Goal: Find specific page/section: Find specific page/section

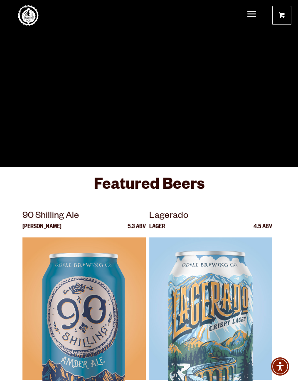
click at [251, 13] on span "Menu" at bounding box center [251, 14] width 9 height 2
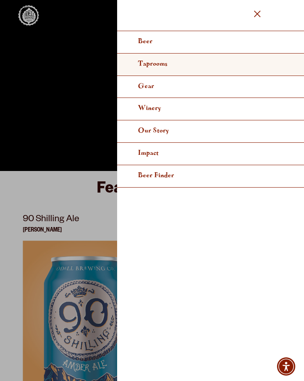
click at [159, 66] on span "Taprooms" at bounding box center [152, 64] width 29 height 6
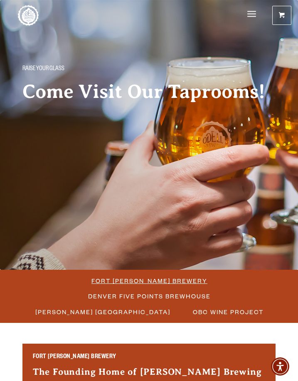
click at [162, 280] on span "Fort [PERSON_NAME] Brewery" at bounding box center [149, 281] width 116 height 12
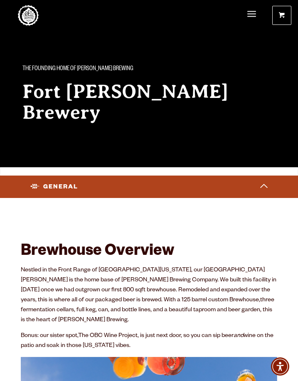
click at [0, 0] on link "Events" at bounding box center [0, 0] width 0 height 0
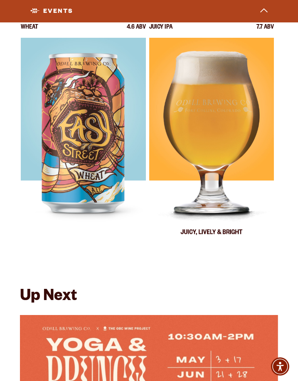
scroll to position [3523, 0]
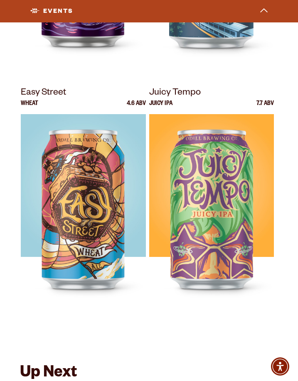
click at [0, 0] on link "Food Trucks" at bounding box center [0, 0] width 0 height 0
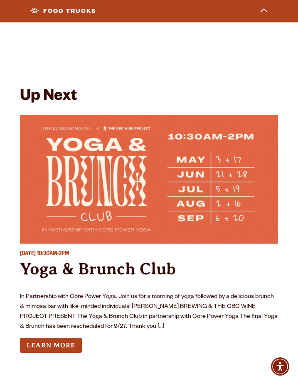
scroll to position [3980, 0]
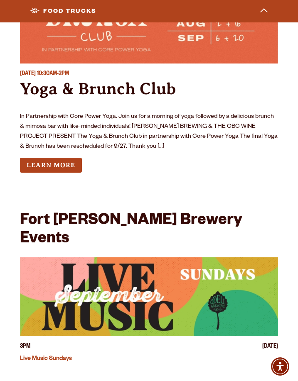
click at [0, 0] on link "Food Trucks" at bounding box center [0, 0] width 0 height 0
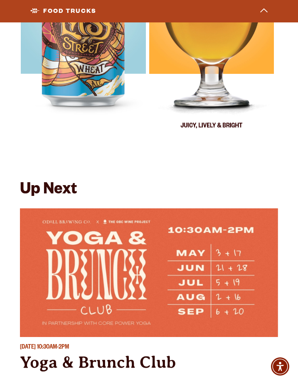
scroll to position [3574, 0]
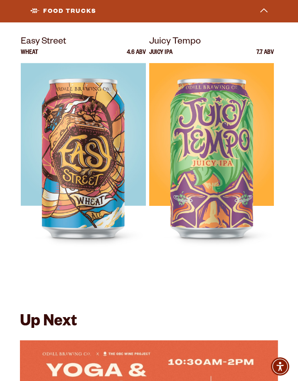
click at [0, 0] on link "Food Trucks" at bounding box center [0, 0] width 0 height 0
click at [0, 0] on link "Beers on Tap" at bounding box center [0, 0] width 0 height 0
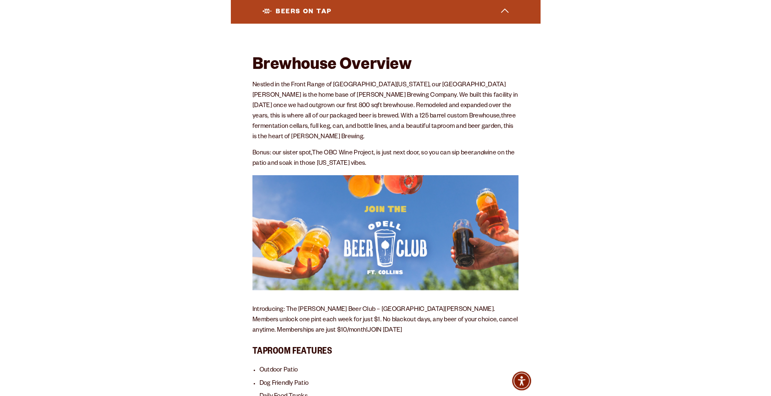
scroll to position [421, 0]
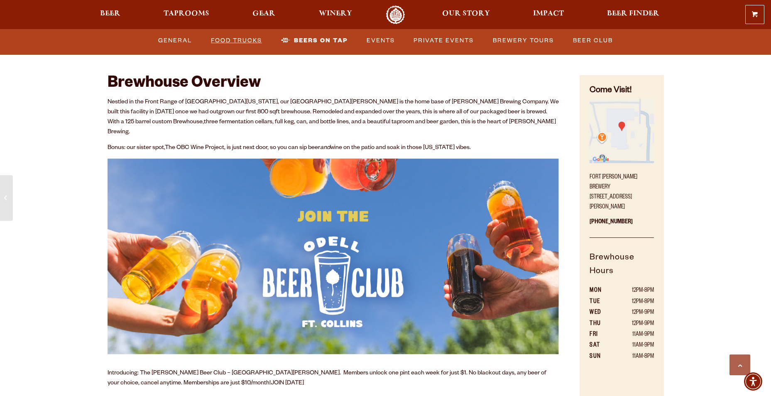
click at [249, 39] on link "Food Trucks" at bounding box center [236, 40] width 58 height 19
click at [250, 39] on link "Food Trucks" at bounding box center [243, 40] width 73 height 19
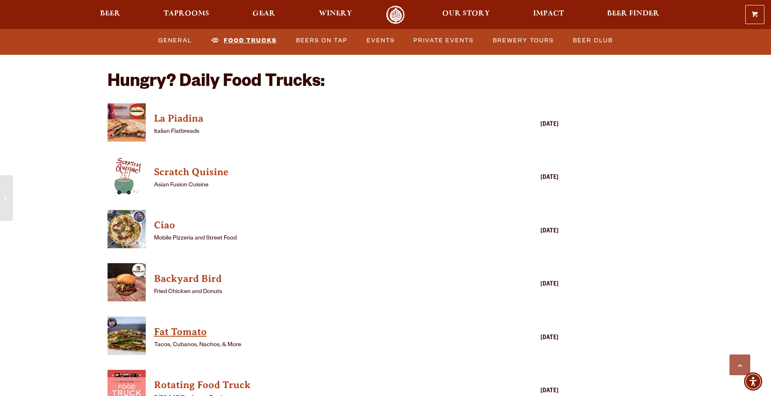
scroll to position [2164, 0]
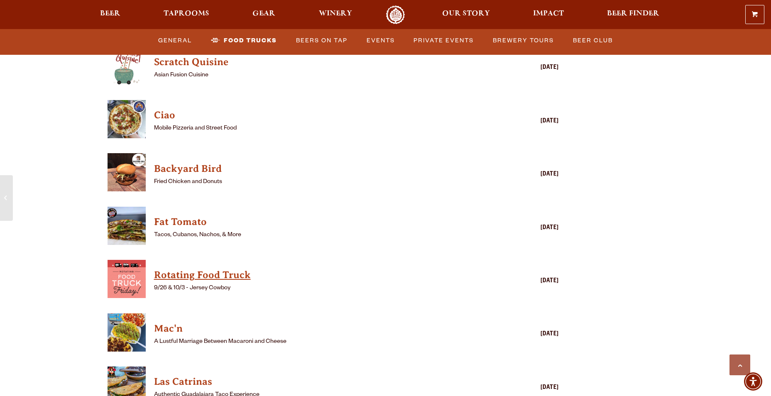
click at [200, 268] on h4 "Rotating Food Truck" at bounding box center [321, 274] width 334 height 13
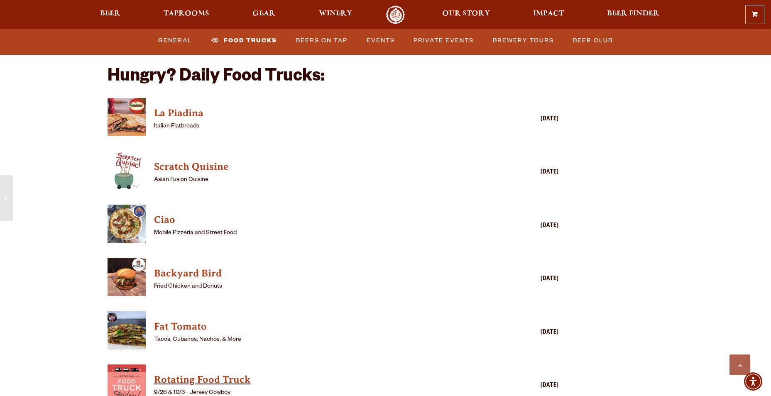
scroll to position [2039, 0]
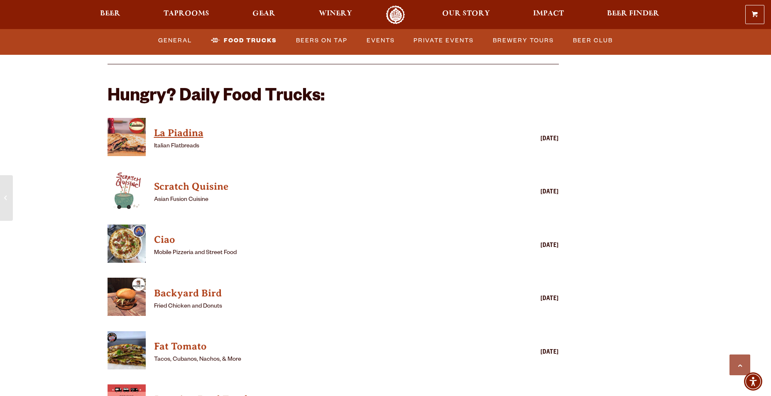
click at [170, 127] on h4 "La Piadina" at bounding box center [321, 133] width 334 height 13
